Goal: Information Seeking & Learning: Learn about a topic

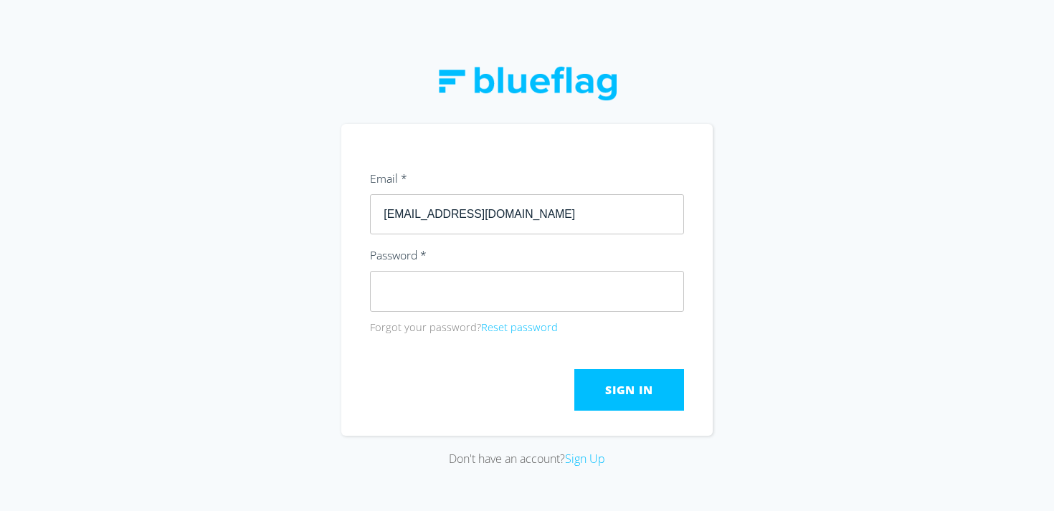
click at [654, 396] on button "Sign In" at bounding box center [629, 390] width 110 height 42
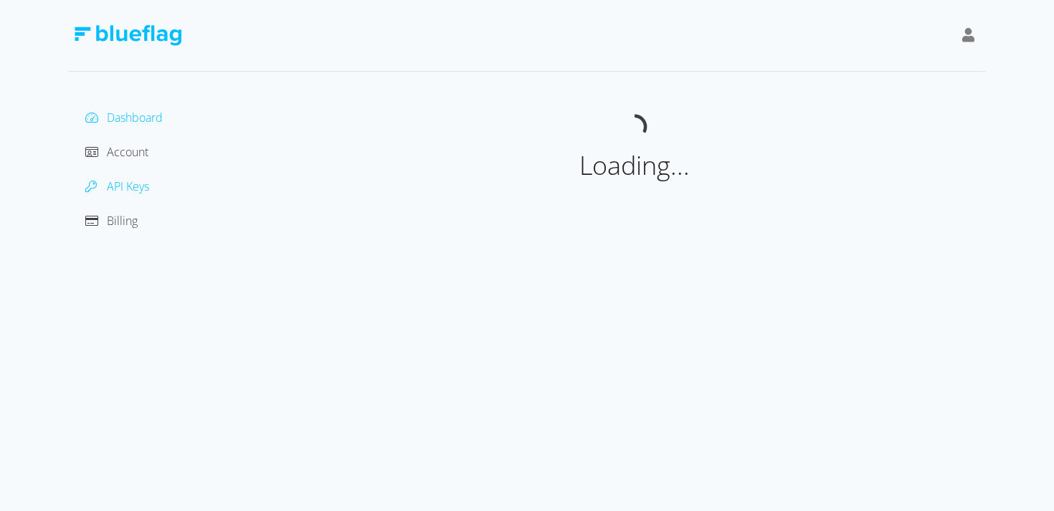
click at [138, 189] on span "API Keys" at bounding box center [128, 186] width 42 height 16
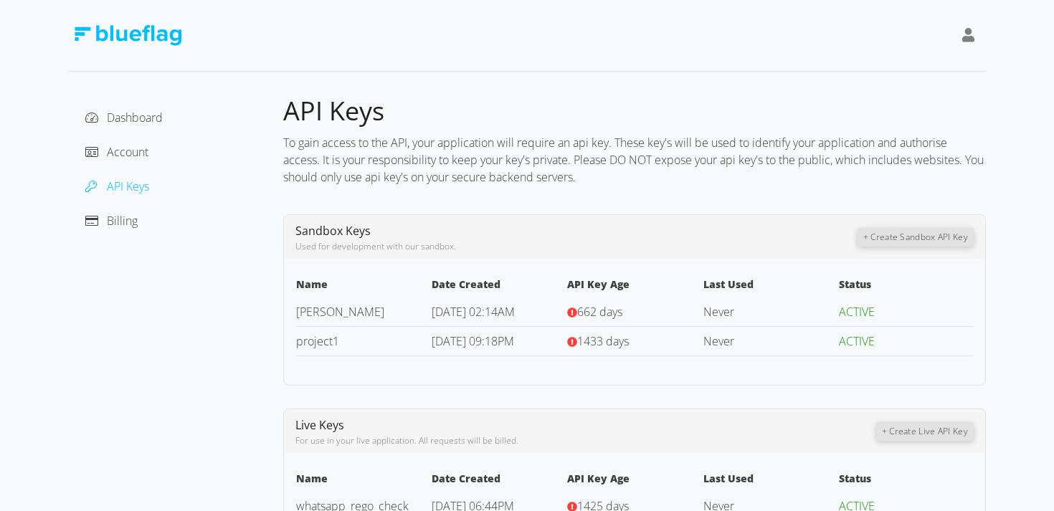
scroll to position [39, 0]
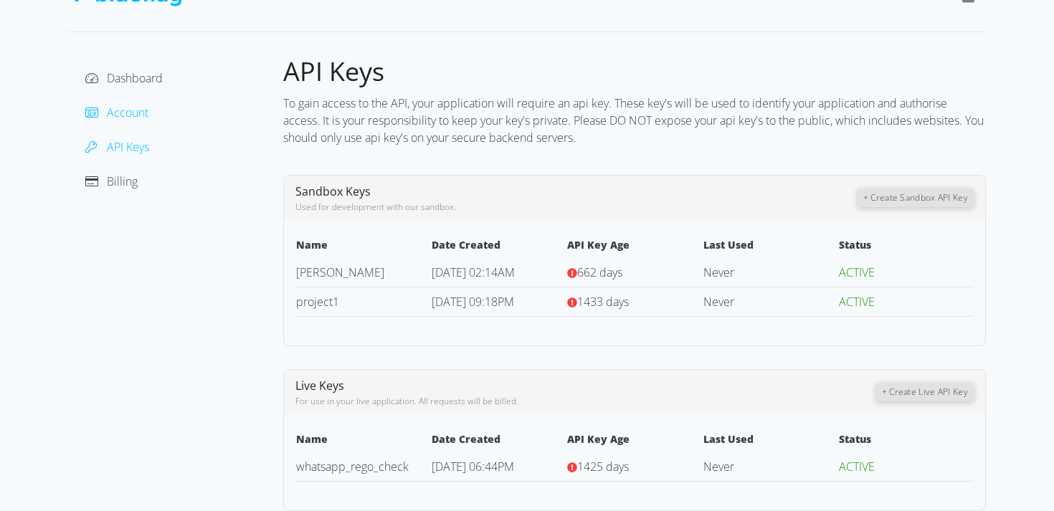
click at [125, 110] on span "Account" at bounding box center [128, 113] width 42 height 16
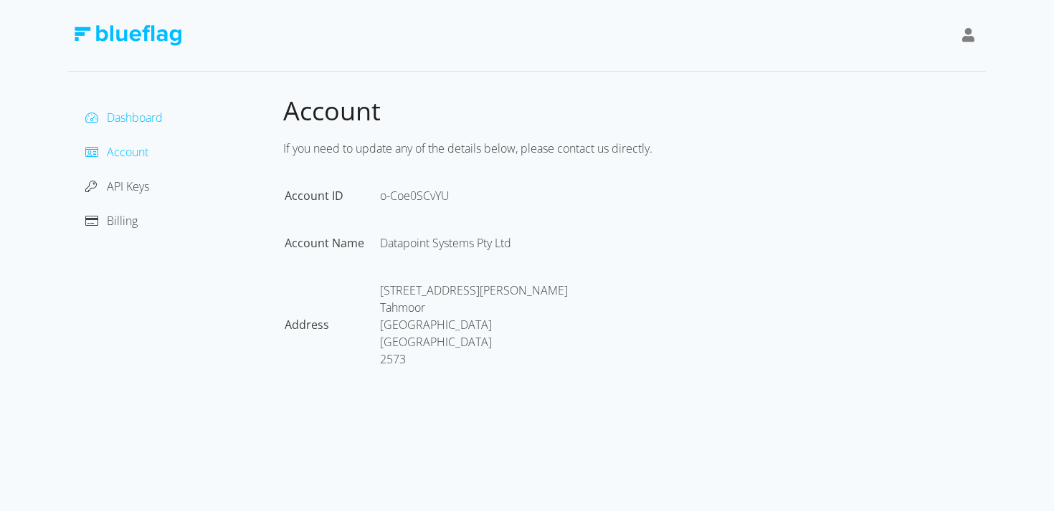
click at [138, 116] on span "Dashboard" at bounding box center [135, 118] width 56 height 16
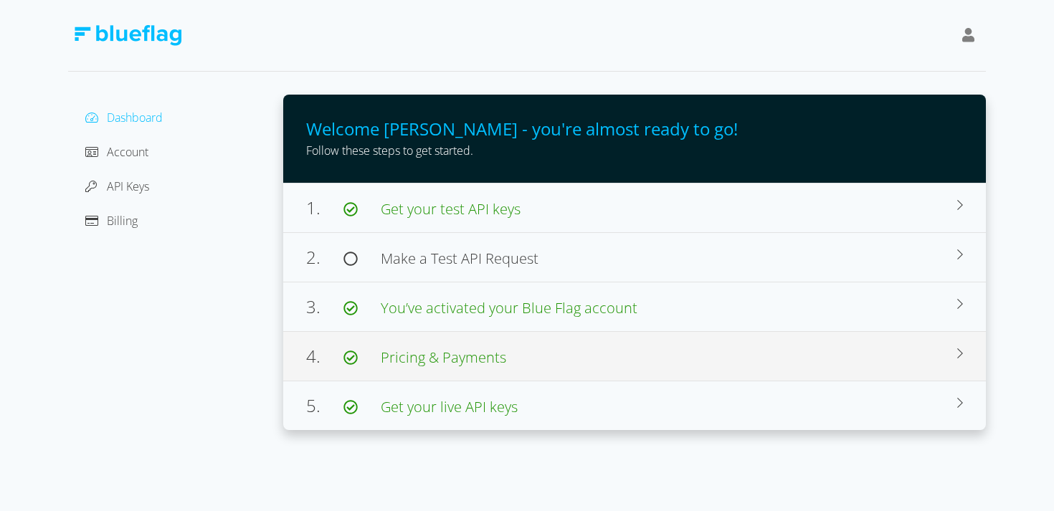
click at [562, 351] on div "4. Pricing & Payments" at bounding box center [631, 356] width 651 height 26
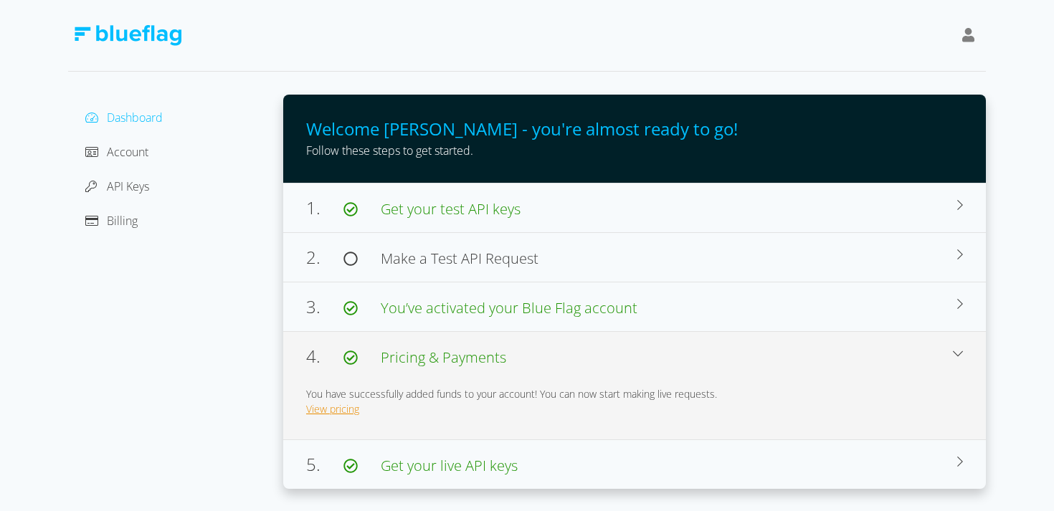
click at [343, 406] on link "View pricing" at bounding box center [332, 409] width 53 height 14
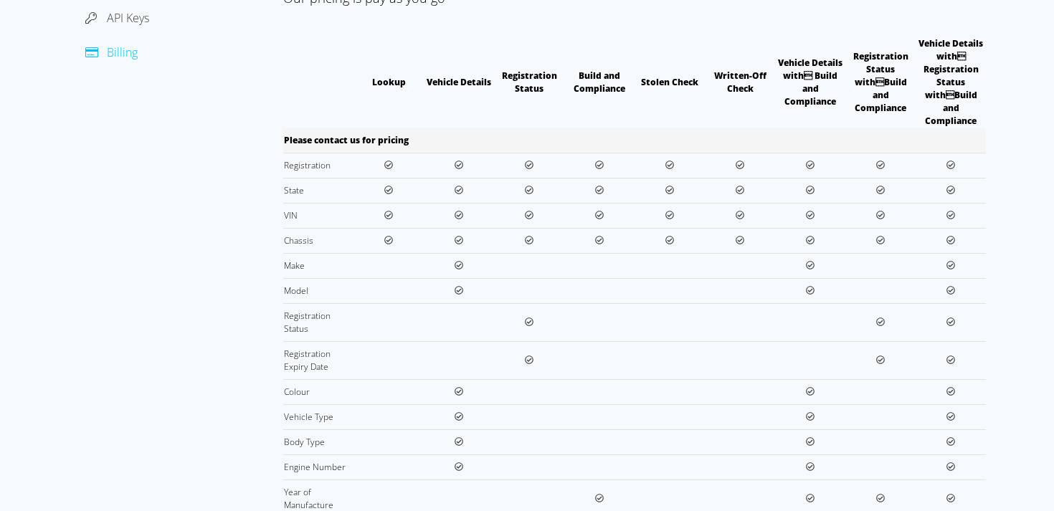
scroll to position [172, 0]
